Goal: Information Seeking & Learning: Learn about a topic

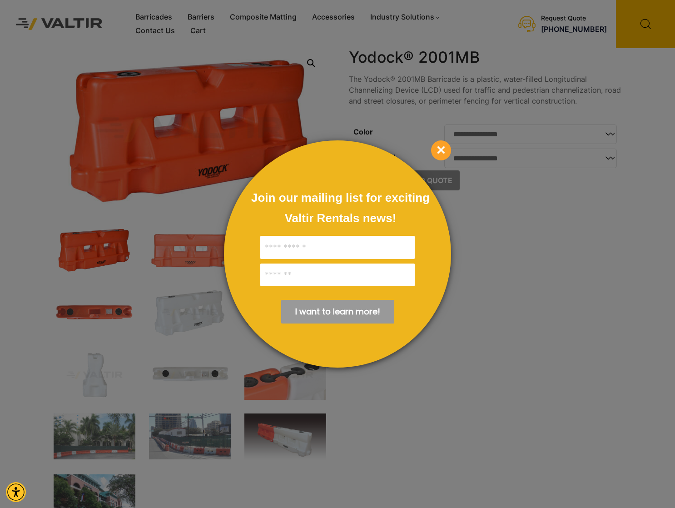
click at [445, 155] on span "×" at bounding box center [441, 150] width 20 height 20
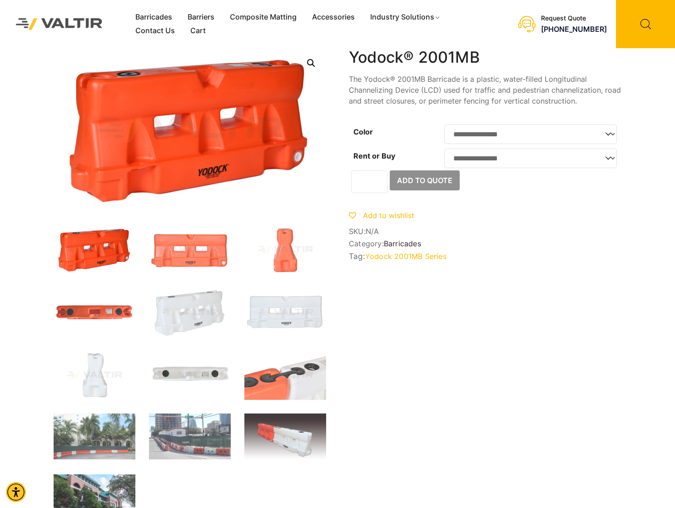
click at [312, 64] on link "Open this option" at bounding box center [311, 63] width 16 height 16
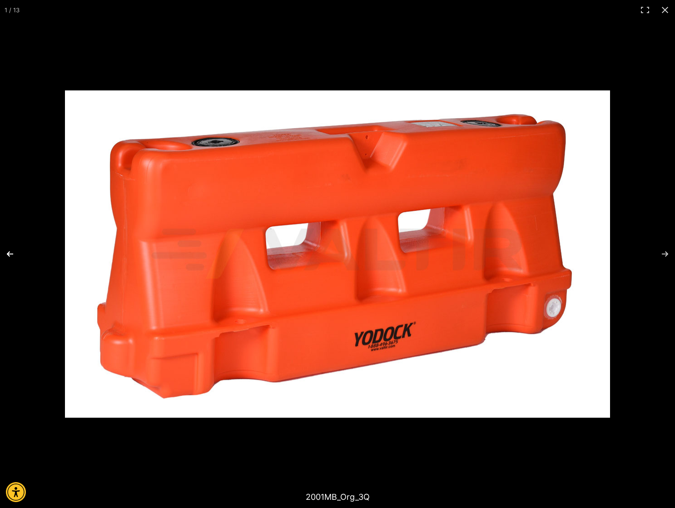
click at [12, 256] on button "Previous (arrow left)" at bounding box center [16, 253] width 32 height 45
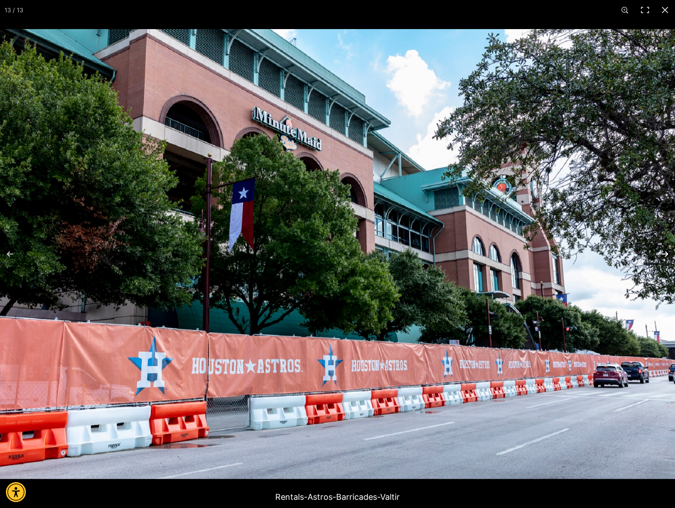
click at [666, 254] on button "Next (arrow right)" at bounding box center [659, 253] width 32 height 45
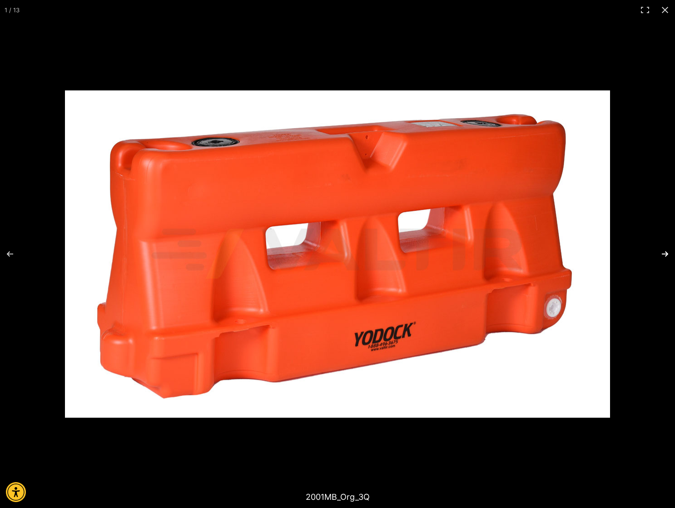
click at [666, 254] on button "Next (arrow right)" at bounding box center [659, 253] width 32 height 45
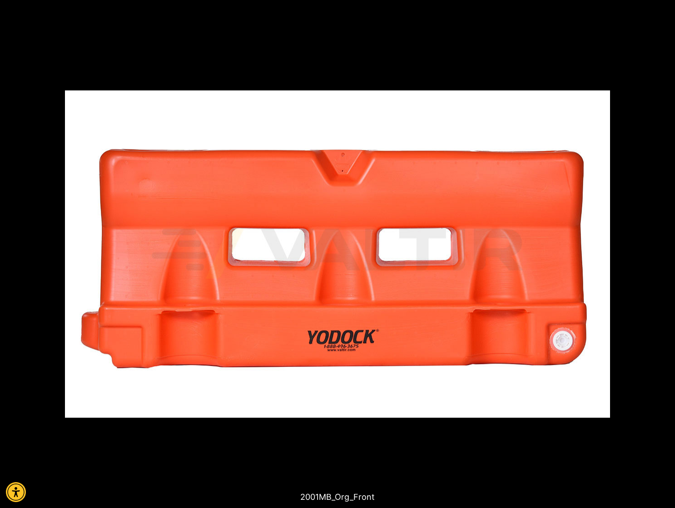
click at [666, 254] on button "Next (arrow right)" at bounding box center [659, 253] width 32 height 45
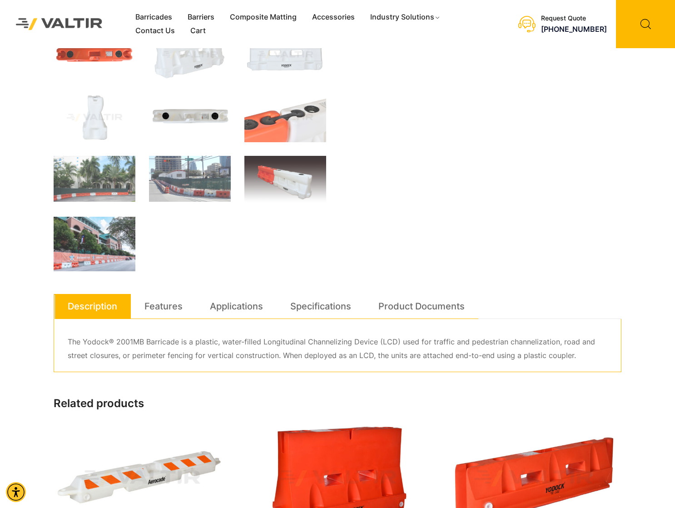
scroll to position [273, 0]
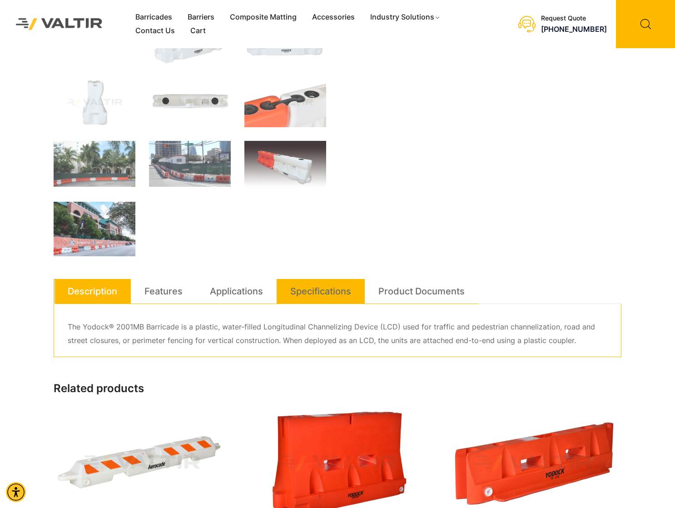
click at [312, 294] on link "Specifications" at bounding box center [320, 291] width 61 height 25
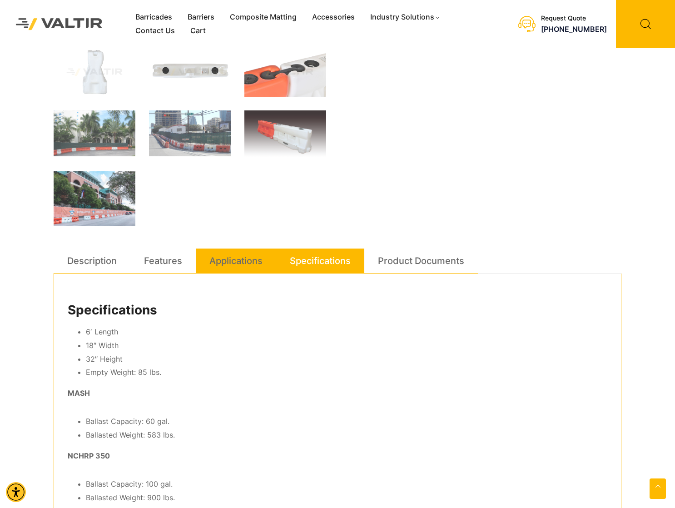
scroll to position [318, 0]
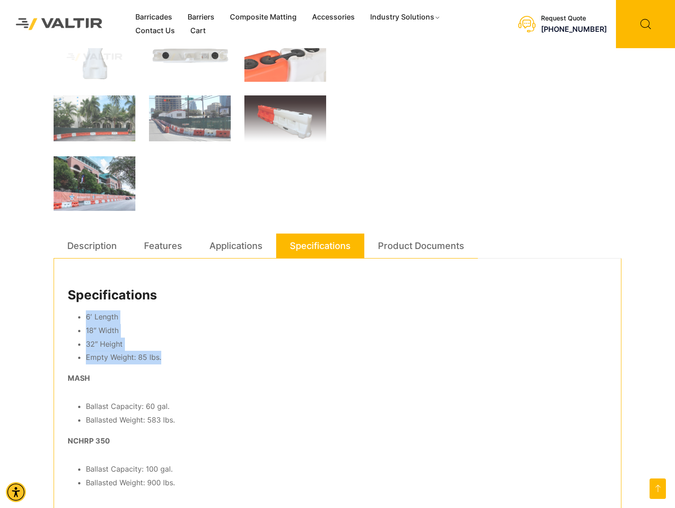
drag, startPoint x: 71, startPoint y: 312, endPoint x: 174, endPoint y: 358, distance: 113.4
click at [174, 358] on ul "6′ Length 18″ Width 32″ Height Empty Weight: 85 lbs." at bounding box center [338, 337] width 540 height 55
click at [129, 324] on li "18″ Width" at bounding box center [346, 331] width 521 height 14
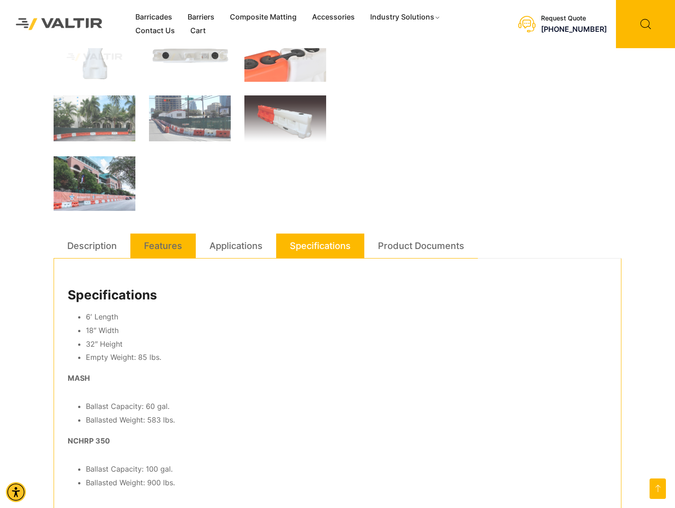
scroll to position [182, 0]
